Goal: Transaction & Acquisition: Purchase product/service

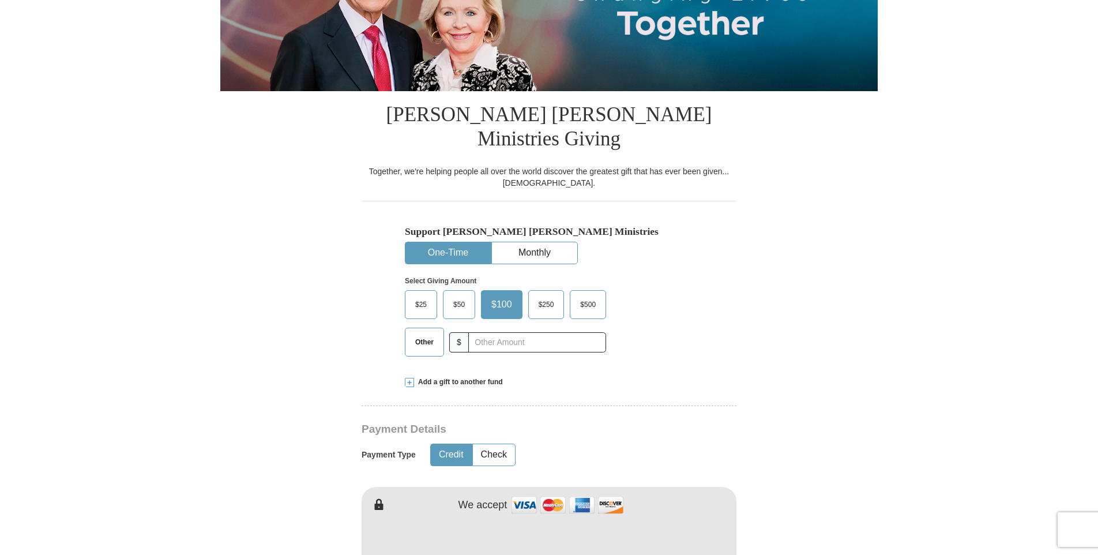
scroll to position [231, 0]
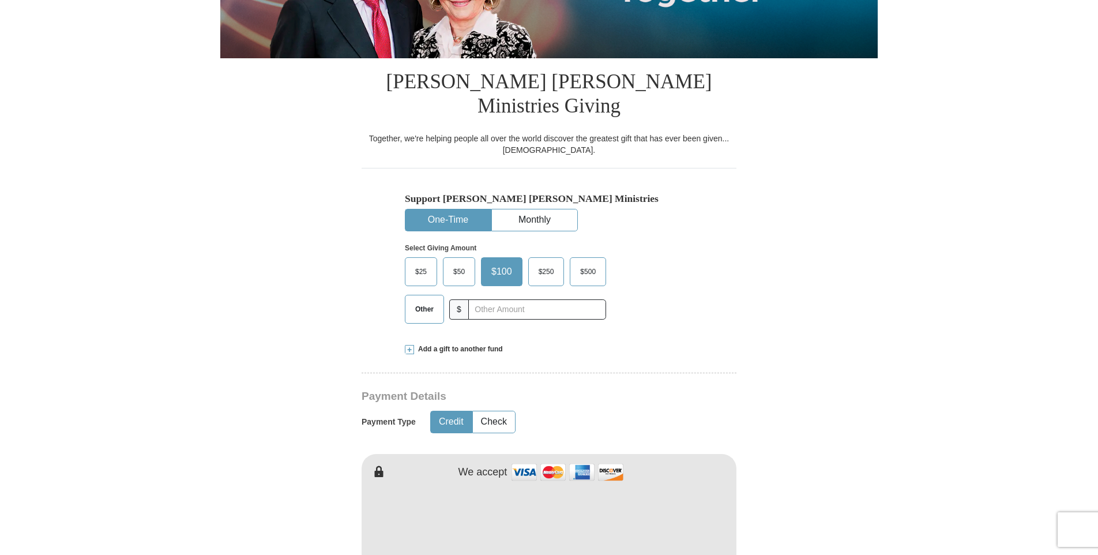
click at [422, 300] on span "Other" at bounding box center [424, 308] width 30 height 17
click at [0, 0] on input "Other" at bounding box center [0, 0] width 0 height 0
click at [513, 299] on input "text" at bounding box center [537, 309] width 128 height 20
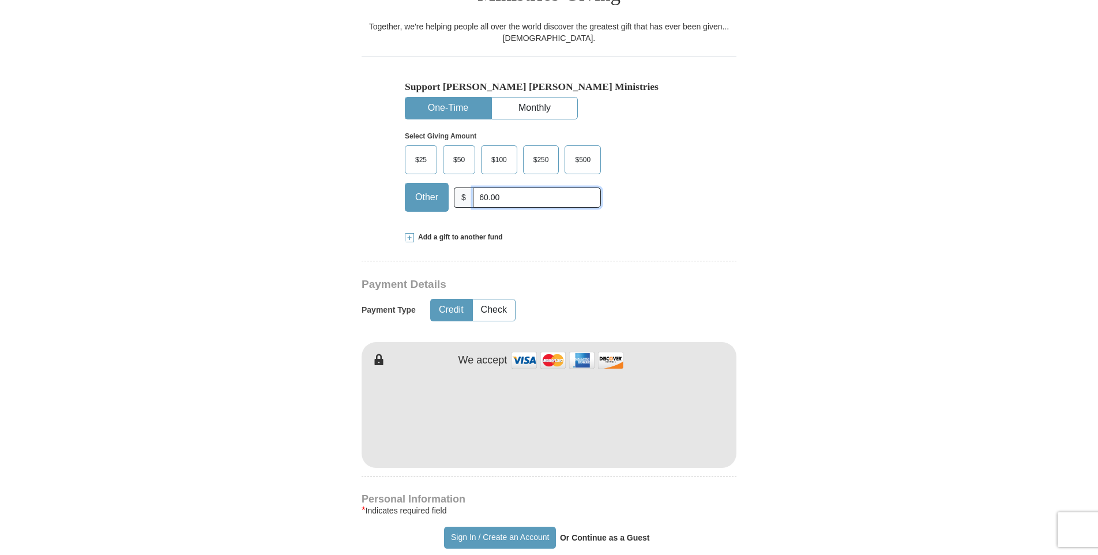
scroll to position [461, 0]
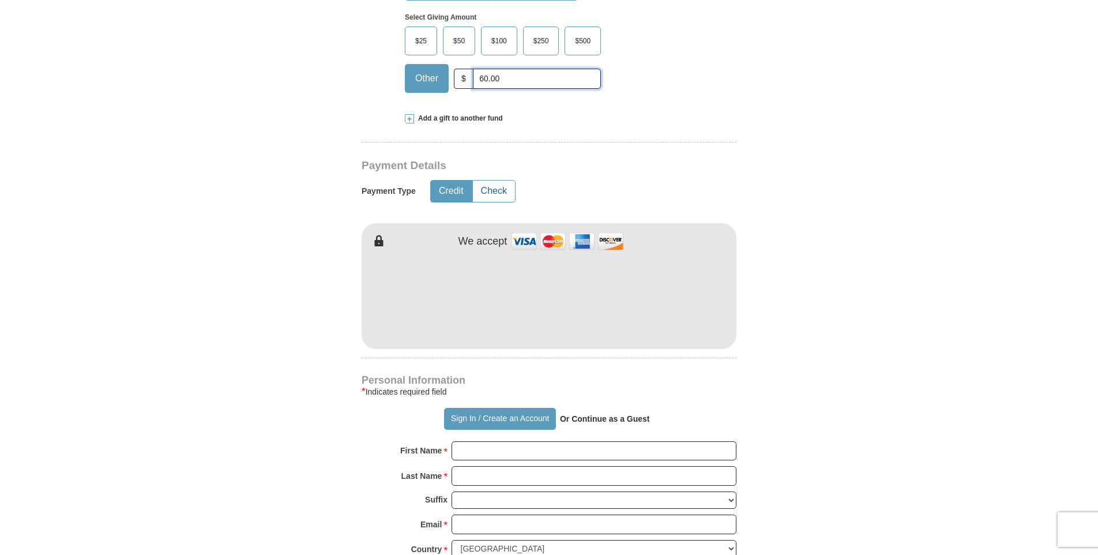
type input "60.00"
click at [494, 180] on button "Check" at bounding box center [494, 190] width 42 height 21
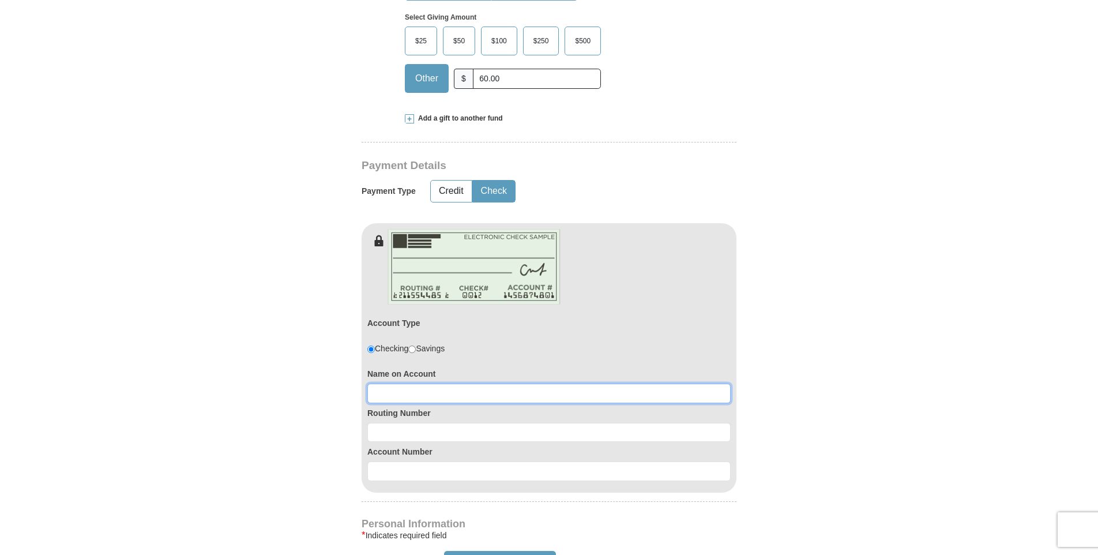
click at [419, 383] on input at bounding box center [548, 393] width 363 height 20
type input "Jacqueline Mallett"
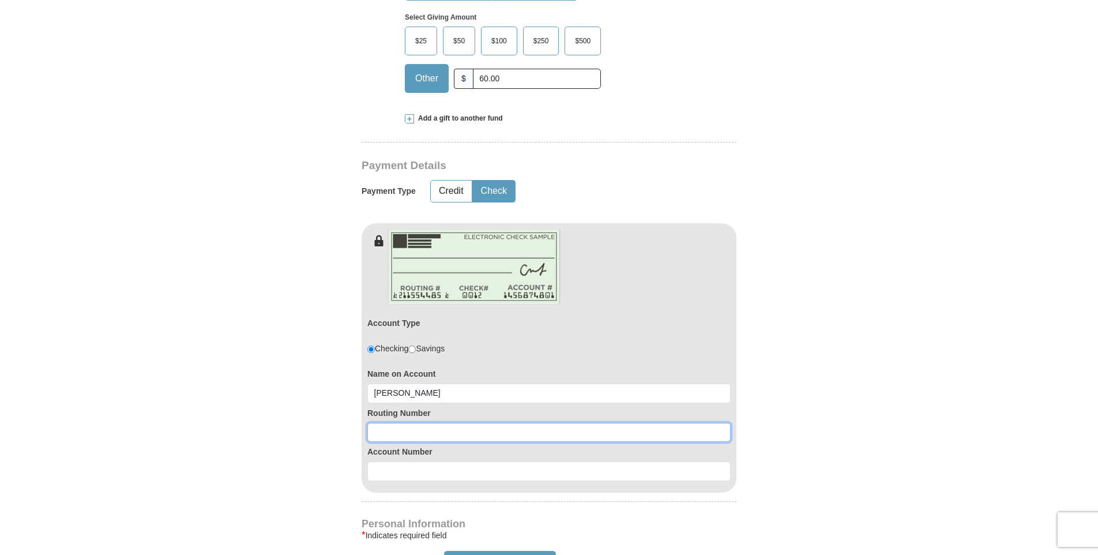
click at [435, 423] on input at bounding box center [548, 433] width 363 height 20
type input "065305436"
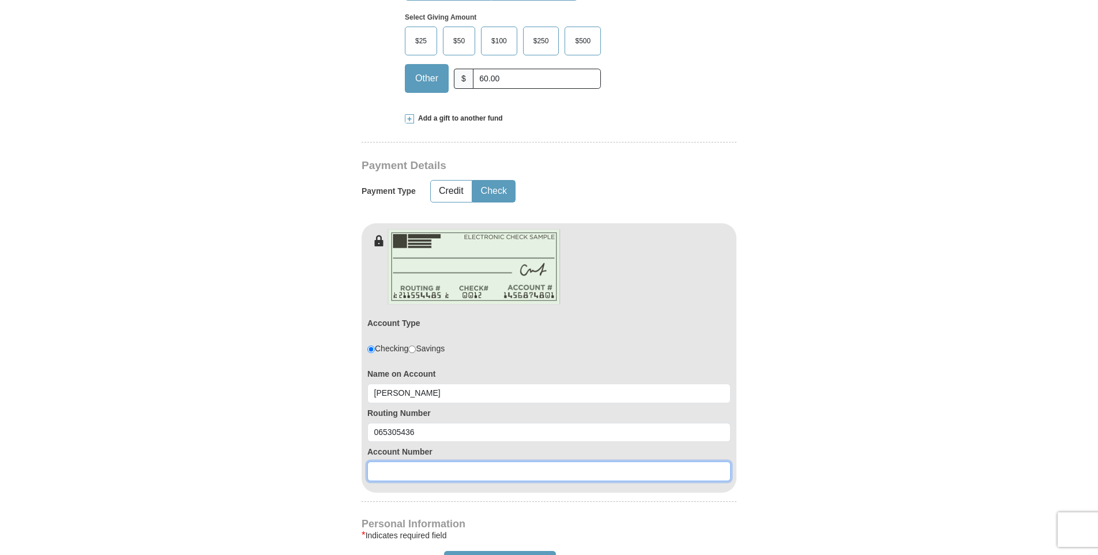
click at [428, 461] on input at bounding box center [548, 471] width 363 height 20
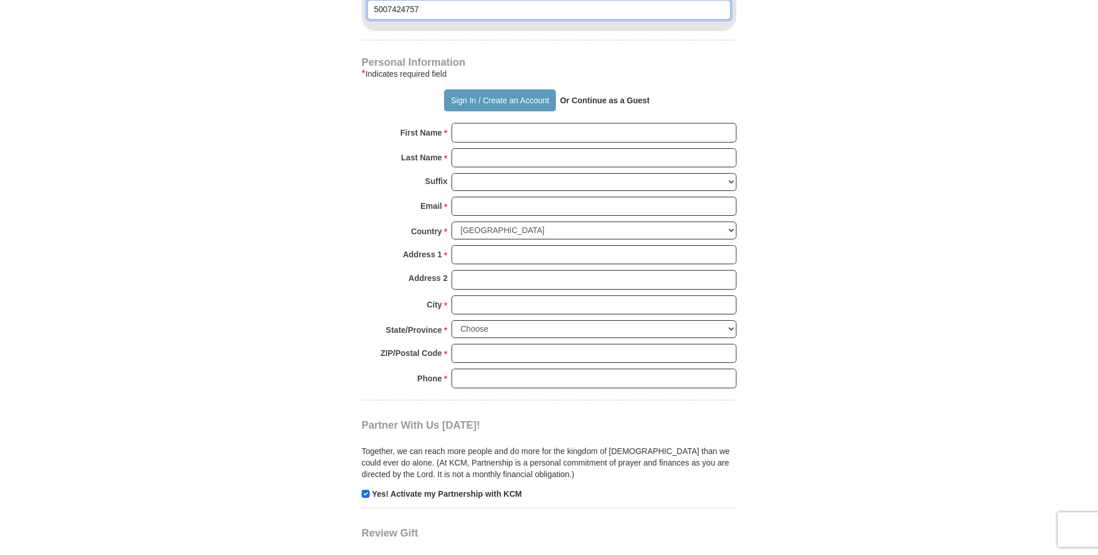
scroll to position [692, 0]
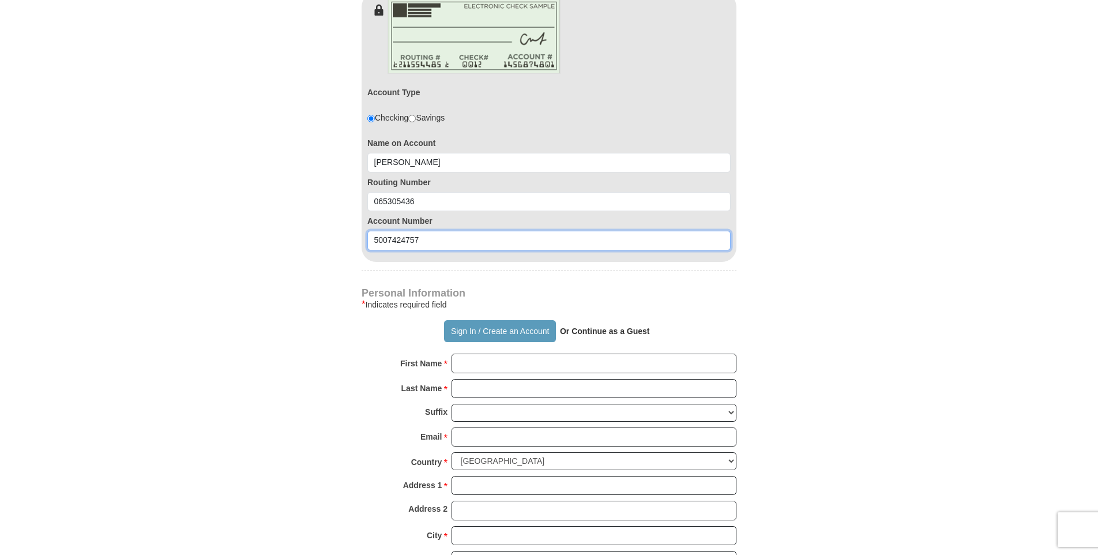
type input "5007424757"
click at [475, 353] on input "First Name *" at bounding box center [594, 363] width 285 height 20
type input "Jacqueline"
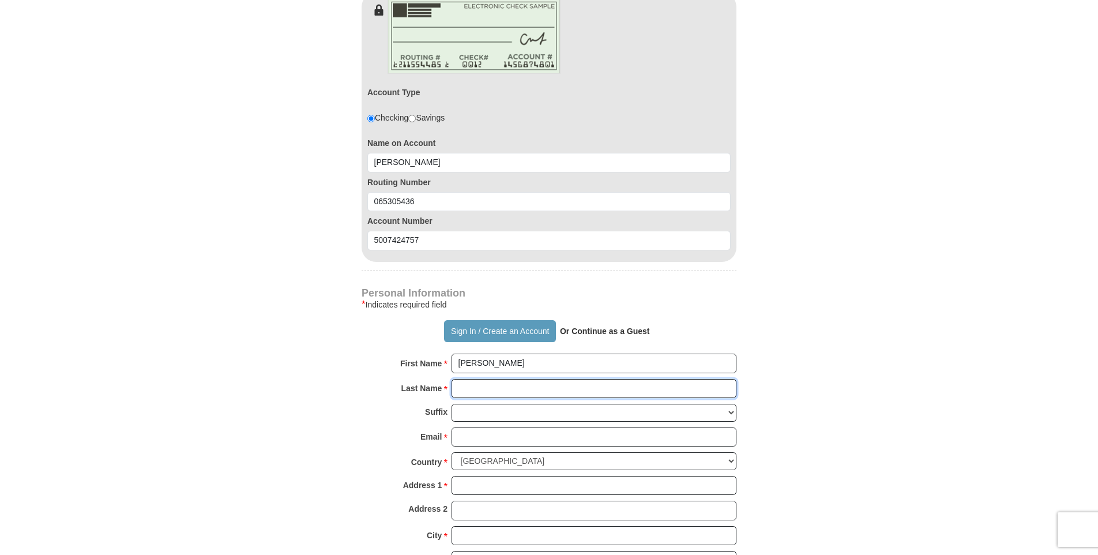
type input "Mallett"
type input "mallettjacquelin@bellsouth.net"
type input "5356 Queen Christina Lane"
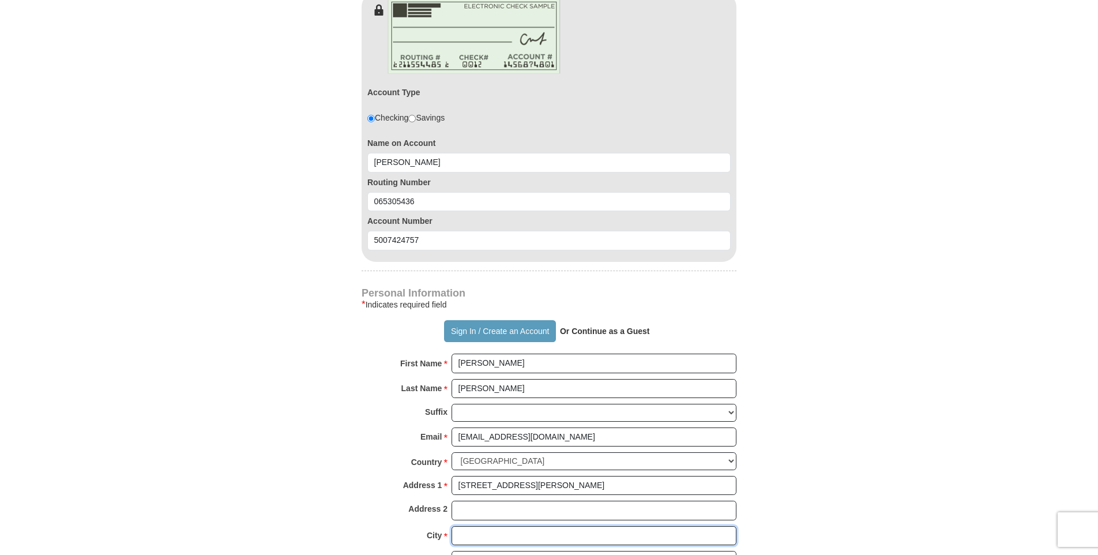
type input "Jackson"
select select "MS"
type input "39209"
type input "6016720892"
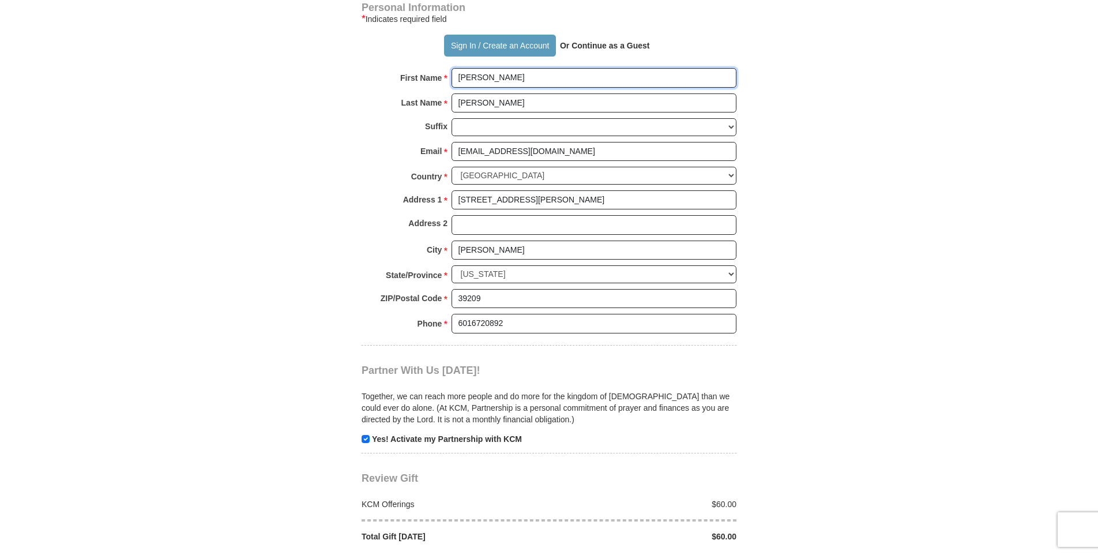
scroll to position [980, 0]
